Goal: Transaction & Acquisition: Purchase product/service

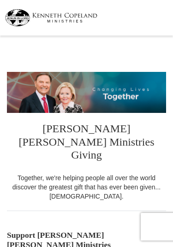
select select "SC"
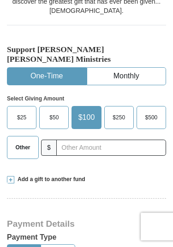
click at [18, 141] on span "Other" at bounding box center [22, 148] width 15 height 14
click at [0, 0] on input "Other" at bounding box center [0, 0] width 0 height 0
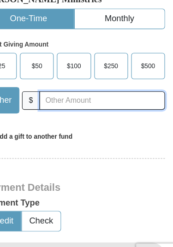
scroll to position [186, 0]
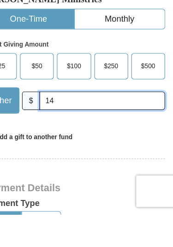
type input "14"
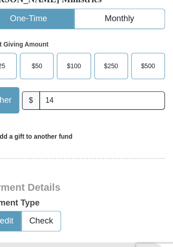
scroll to position [245, 0]
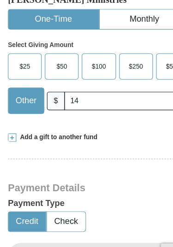
click at [63, 185] on button "Check" at bounding box center [58, 193] width 34 height 17
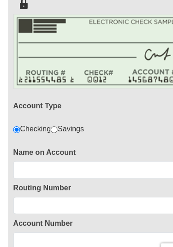
scroll to position [469, 0]
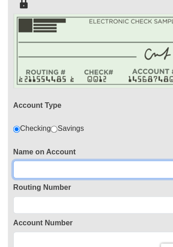
click at [76, 141] on input at bounding box center [87, 149] width 150 height 16
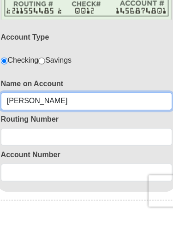
type input "Ireta Joyce Grant Polite"
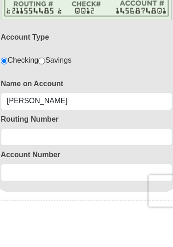
click at [88, 172] on input at bounding box center [87, 180] width 150 height 16
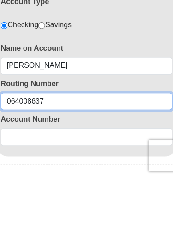
type input "064008637"
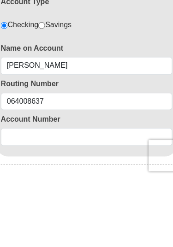
click at [94, 203] on input at bounding box center [87, 211] width 150 height 16
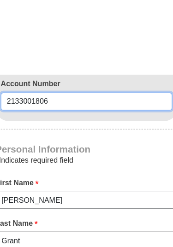
type input "2133001806"
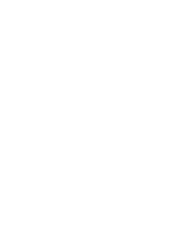
scroll to position [1069, 0]
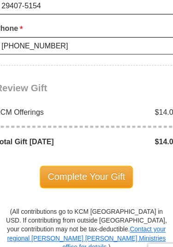
click at [95, 145] on span "Complete Your Gift" at bounding box center [87, 154] width 82 height 19
